Goal: Task Accomplishment & Management: Manage account settings

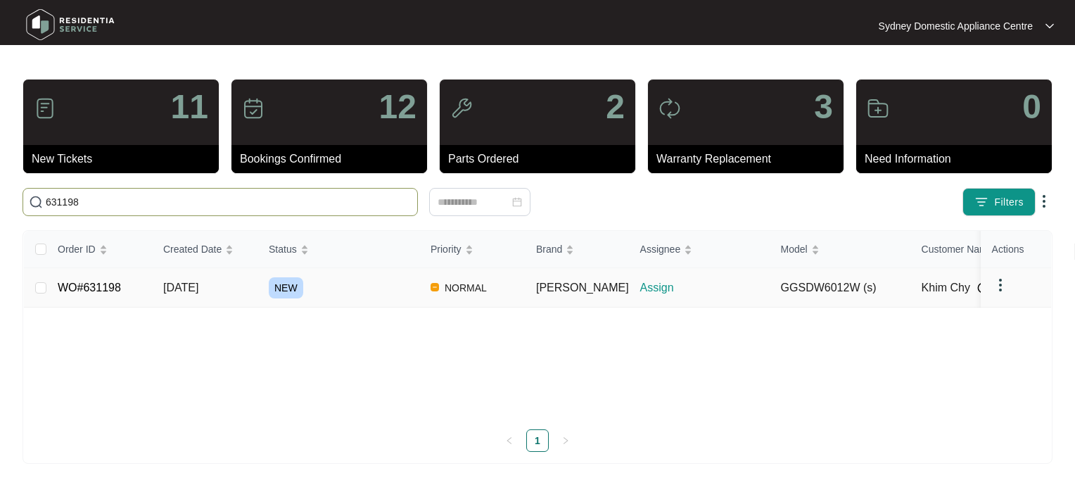
type input "631198"
click at [340, 278] on div "NEW" at bounding box center [344, 287] width 151 height 21
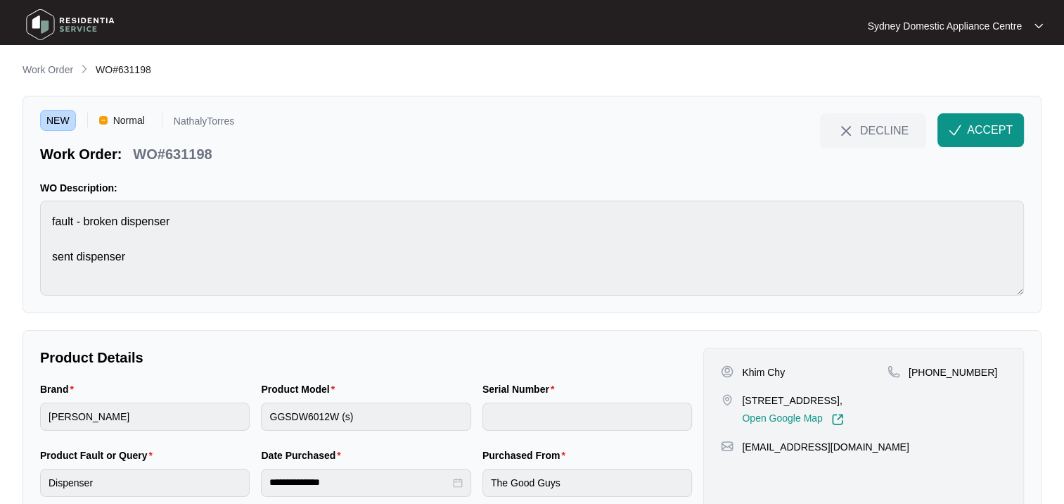
click at [985, 122] on span "ACCEPT" at bounding box center [990, 130] width 46 height 17
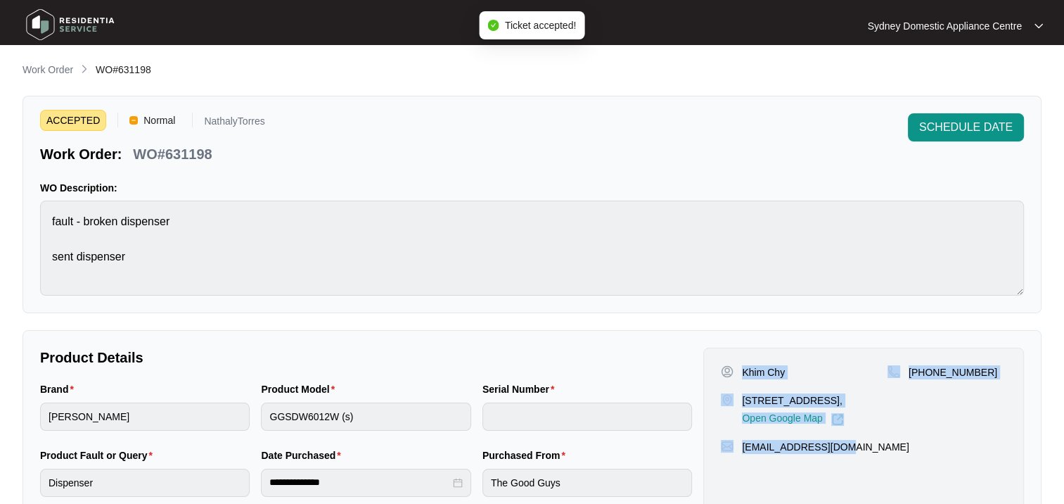
drag, startPoint x: 744, startPoint y: 358, endPoint x: 958, endPoint y: 466, distance: 239.4
click at [958, 466] on div "Khim Chy [STREET_ADDRESS], Open Google Map [PHONE_NUMBER] [EMAIL_ADDRESS][DOMAI…" at bounding box center [864, 431] width 321 height 166
copy div "Khim Chy [STREET_ADDRESS], Open Google Map [PHONE_NUMBER] [EMAIL_ADDRESS][DOMAI…"
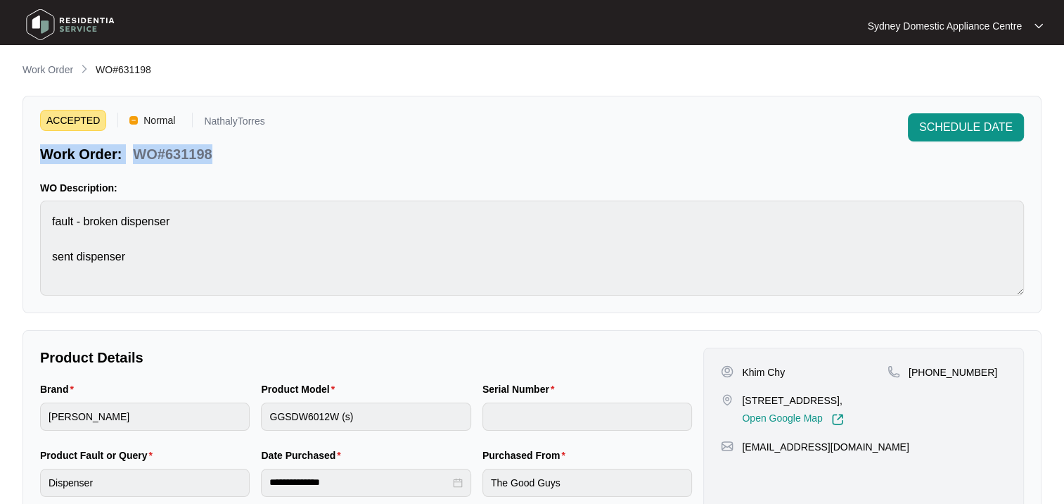
drag, startPoint x: 256, startPoint y: 155, endPoint x: 34, endPoint y: 148, distance: 221.7
click at [40, 148] on div "Work Order: WO#631198" at bounding box center [152, 151] width 225 height 25
copy div "Work Order: WO#631198"
click at [198, 417] on div "Brand [PERSON_NAME] Product Model GGSDW6012W (s) Serial Number" at bounding box center [365, 414] width 663 height 66
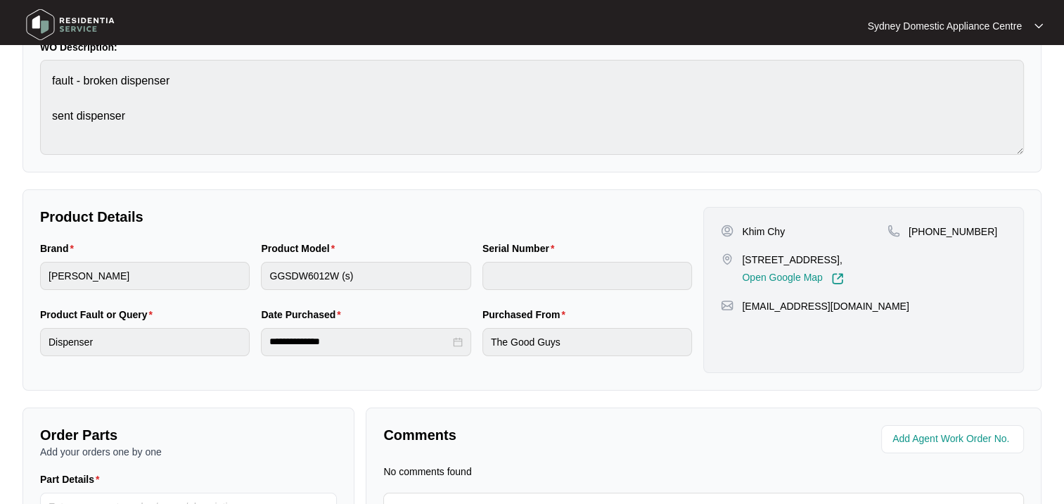
click at [262, 338] on div "**********" at bounding box center [366, 342] width 210 height 28
click at [0, 267] on html "**********" at bounding box center [532, 259] width 1064 height 801
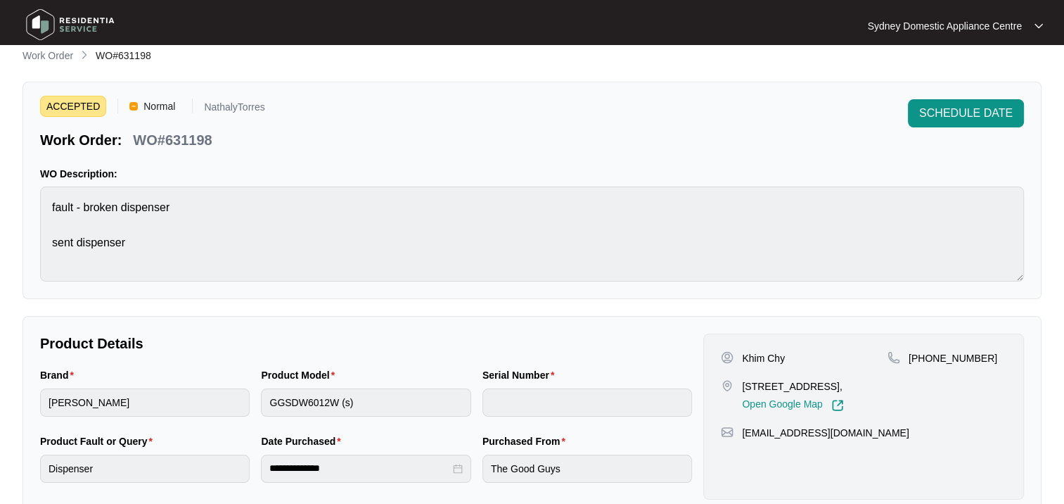
scroll to position [0, 0]
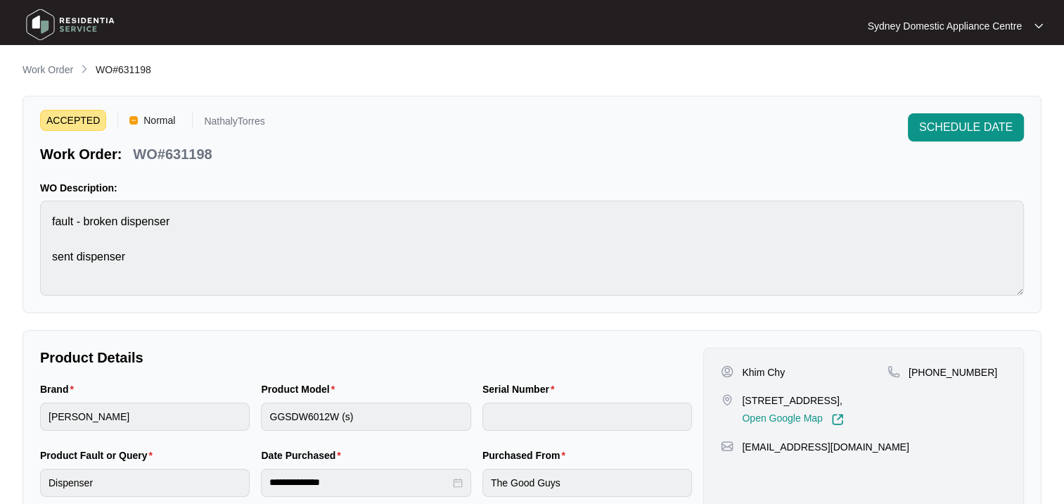
click at [46, 65] on p "Work Order" at bounding box center [48, 70] width 51 height 14
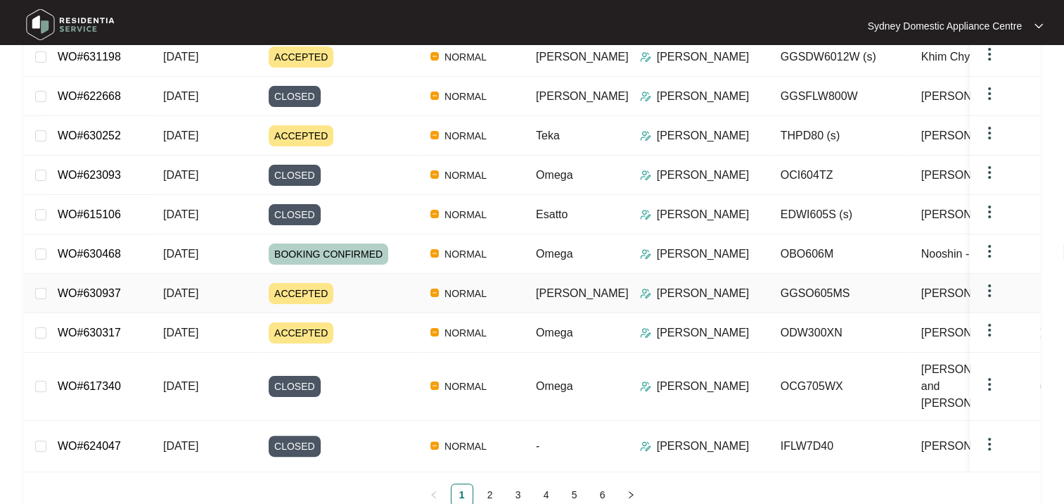
scroll to position [241, 0]
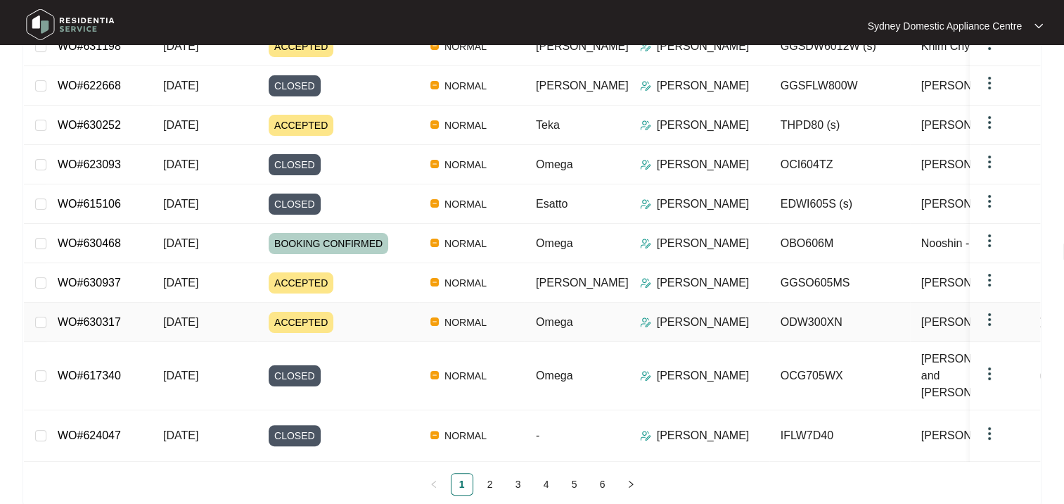
click at [349, 312] on div "ACCEPTED" at bounding box center [344, 322] width 151 height 21
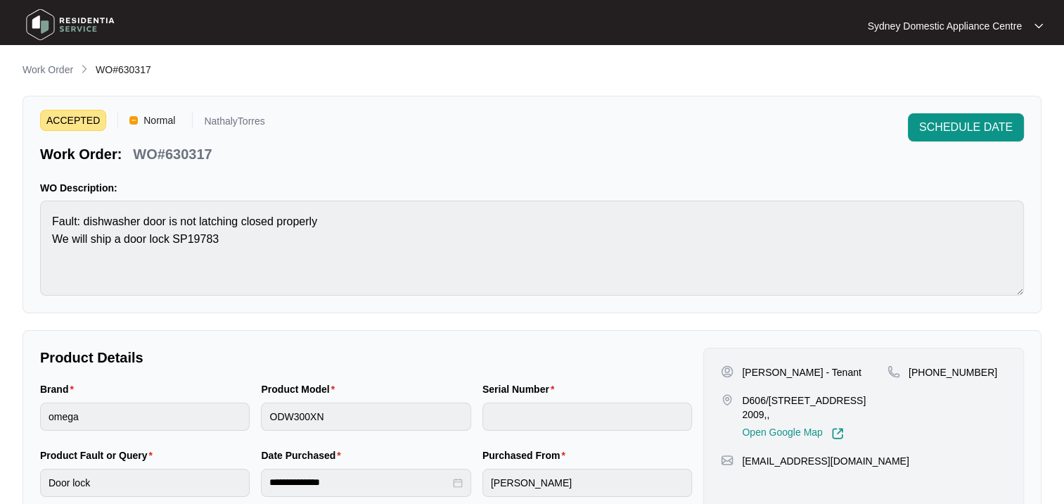
click at [929, 125] on span "SCHEDULE DATE" at bounding box center [967, 127] width 94 height 17
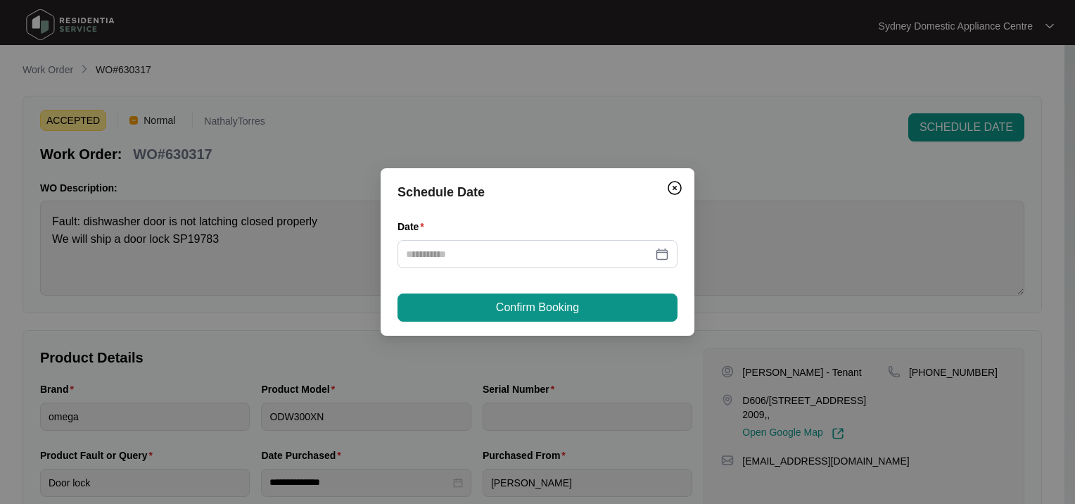
click at [499, 245] on div at bounding box center [537, 254] width 280 height 28
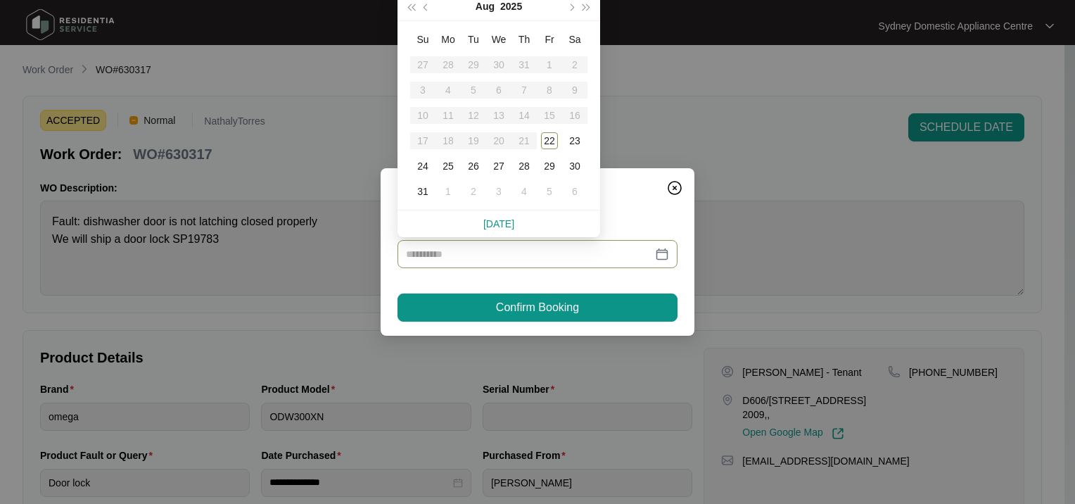
type input "**********"
click at [519, 167] on div "28" at bounding box center [524, 166] width 17 height 17
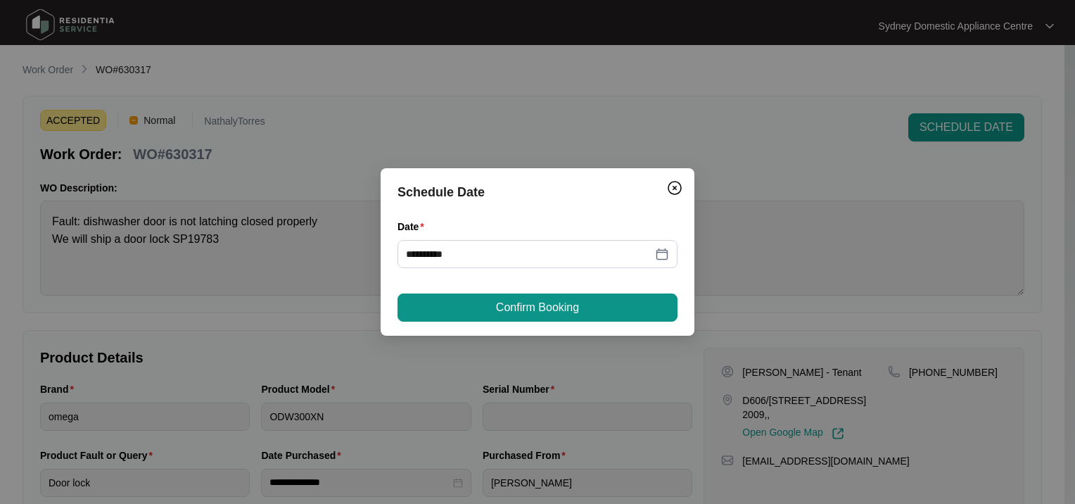
click at [511, 304] on span "Confirm Booking" at bounding box center [537, 307] width 83 height 17
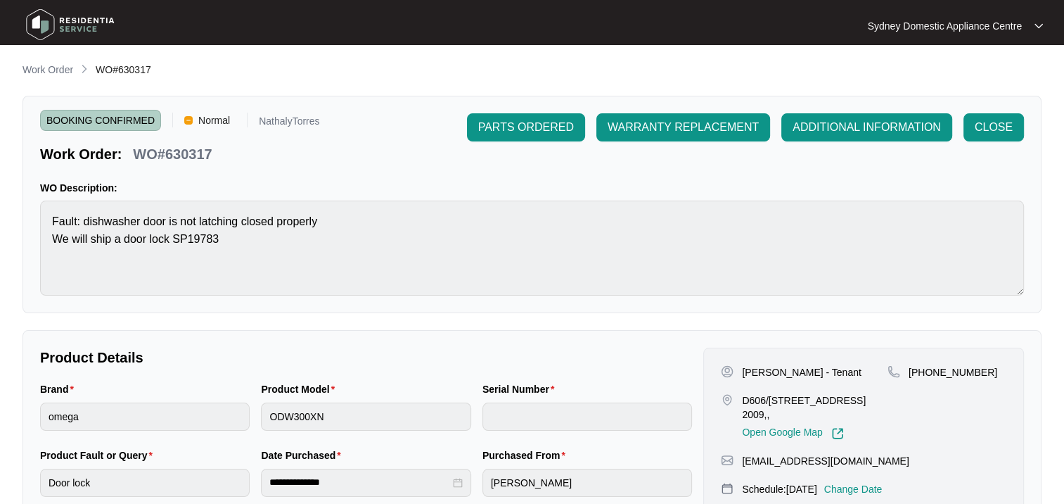
click at [56, 67] on p "Work Order" at bounding box center [48, 70] width 51 height 14
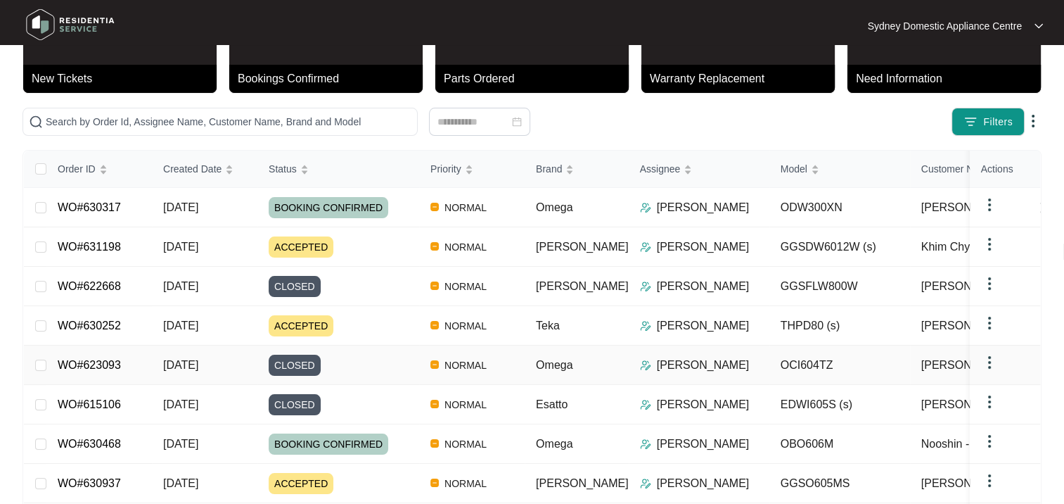
scroll to position [241, 0]
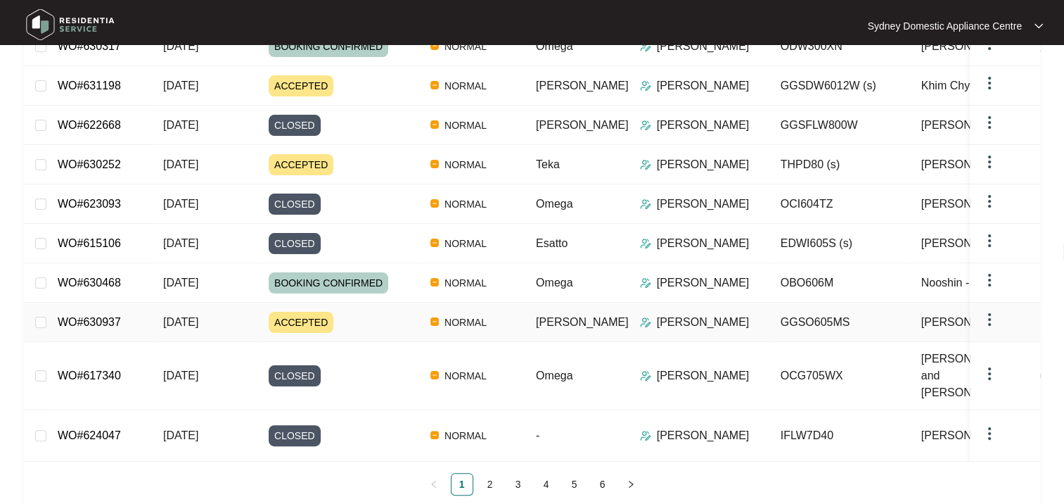
click at [323, 312] on span "ACCEPTED" at bounding box center [301, 322] width 65 height 21
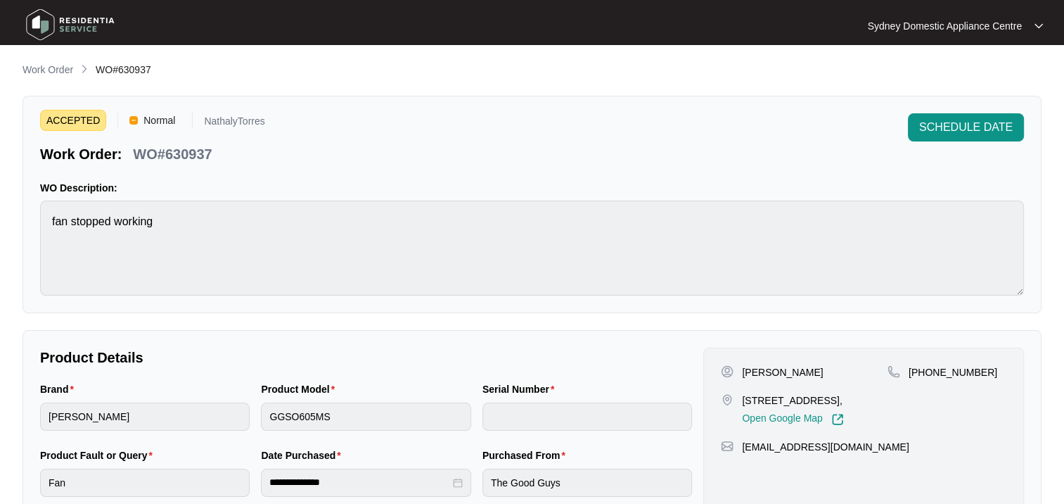
click at [951, 126] on span "SCHEDULE DATE" at bounding box center [967, 127] width 94 height 17
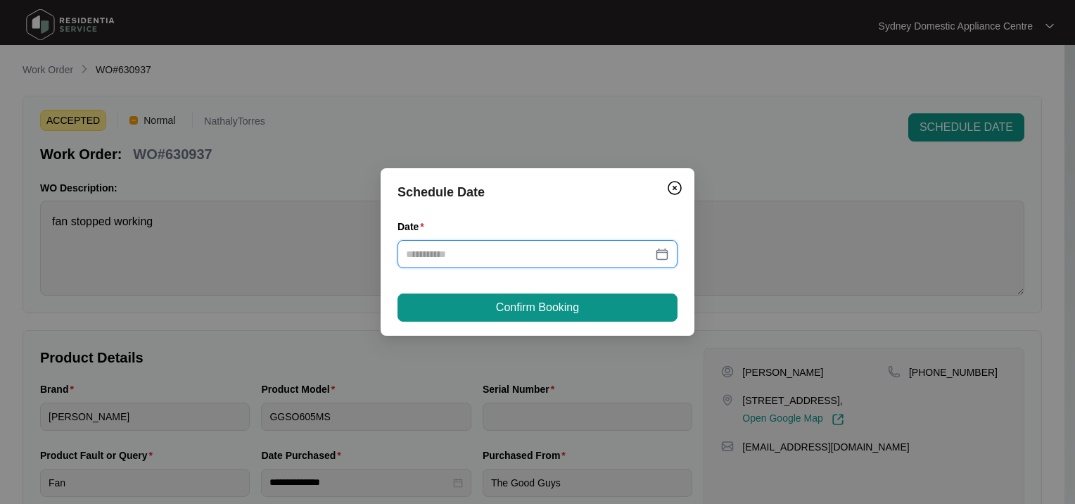
click at [445, 257] on input "Date" at bounding box center [529, 253] width 246 height 15
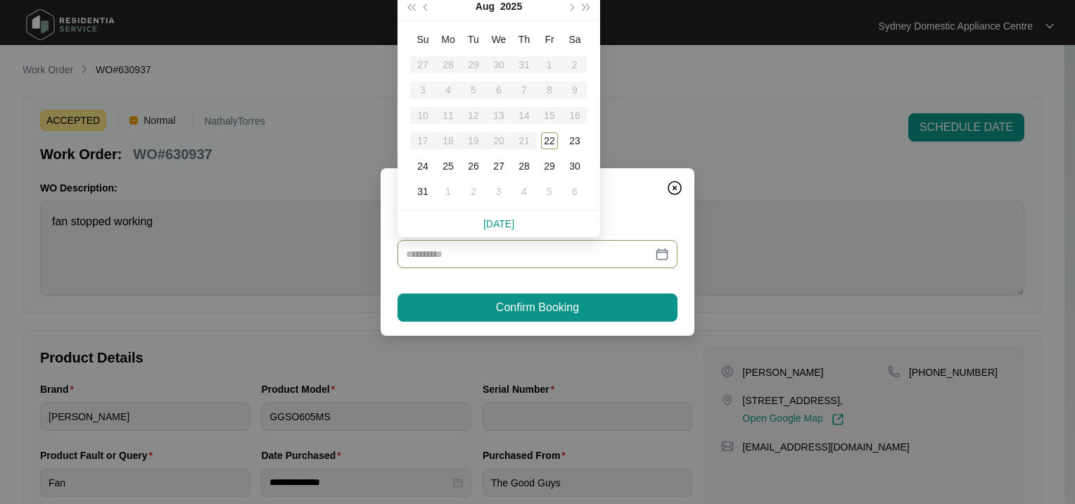
type input "**********"
click at [529, 166] on div "28" at bounding box center [524, 166] width 17 height 17
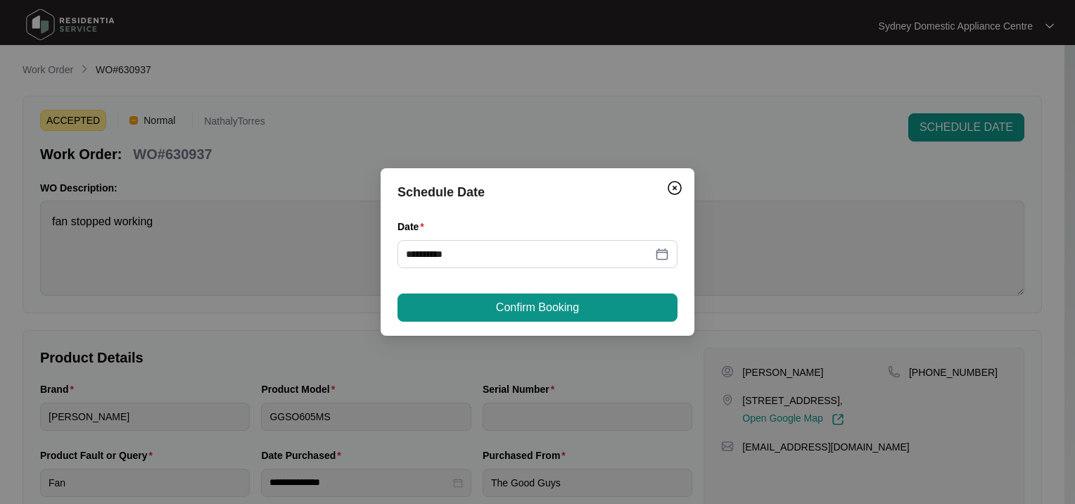
click at [484, 312] on button "Confirm Booking" at bounding box center [537, 307] width 280 height 28
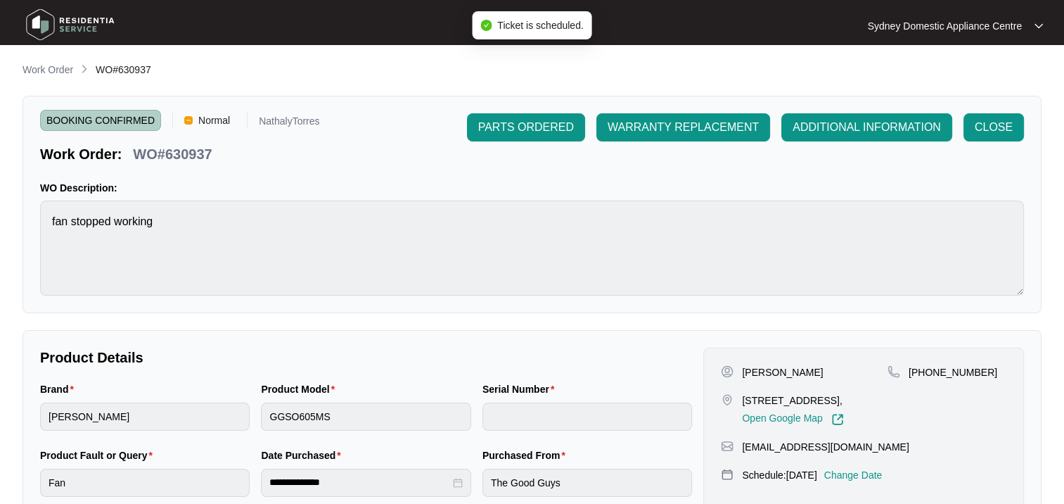
click at [50, 70] on p "Work Order" at bounding box center [48, 70] width 51 height 14
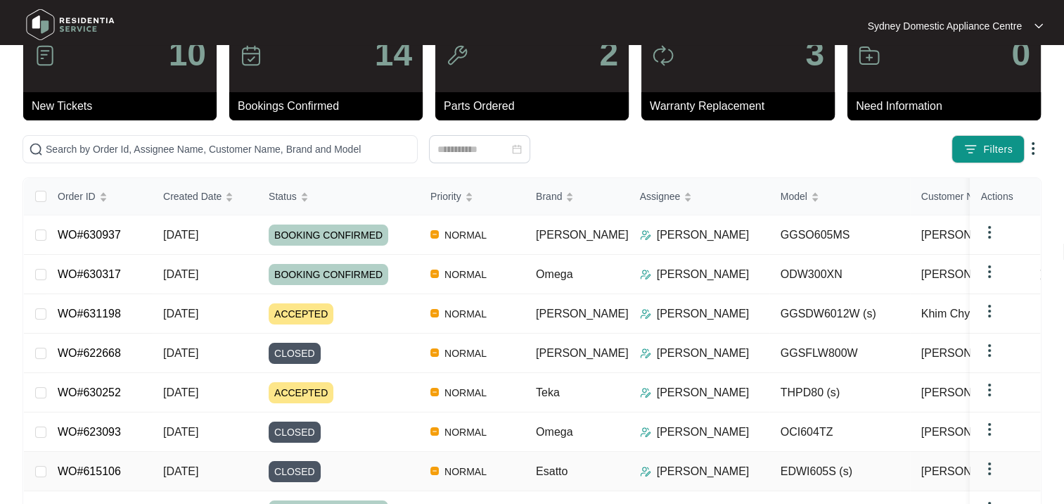
scroll to position [141, 0]
